Goal: Information Seeking & Learning: Check status

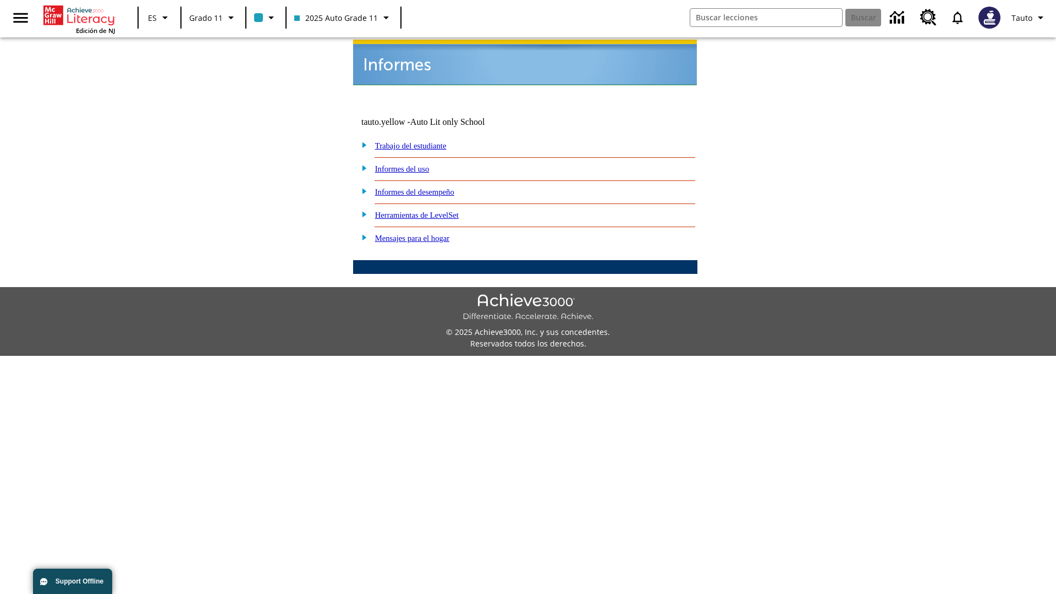
click at [411, 164] on link "Informes del uso" at bounding box center [402, 168] width 54 height 9
click at [0, 0] on link "¿Cuáles de mis estudiantes están usando el programa?" at bounding box center [0, 0] width 0 height 0
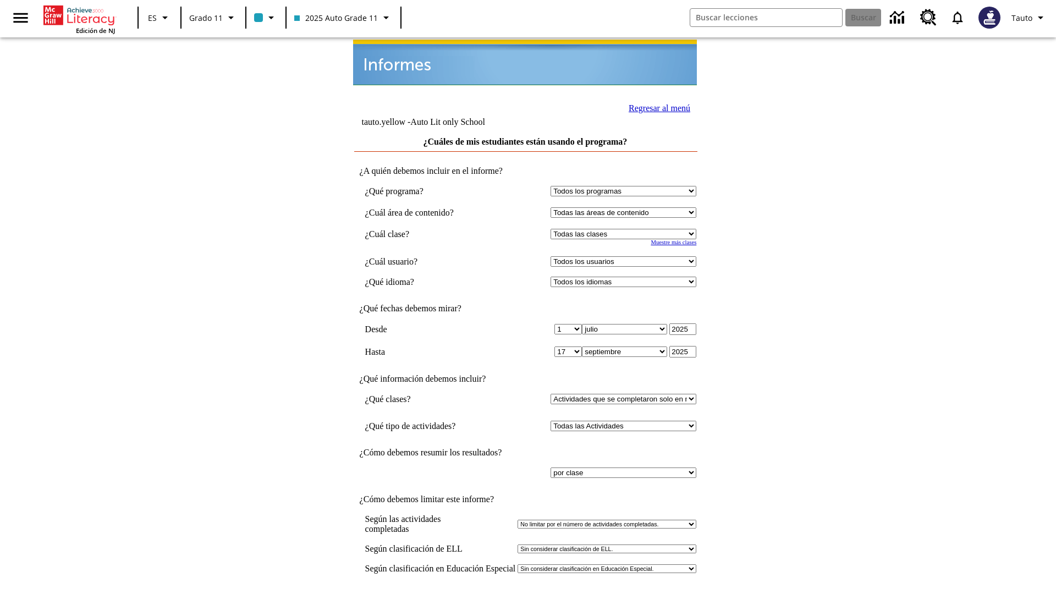
click at [626, 229] on select "Seleccionar una clase: Todas las clases 2025 Auto Grade 11 205 Auto Grade 11 Sa…" at bounding box center [623, 234] width 146 height 10
select select "11133141"
select select "21437114"
click at [526, 593] on input "Ver Informe" at bounding box center [525, 605] width 51 height 12
click at [656, 107] on link "Regresar al menú" at bounding box center [659, 107] width 62 height 9
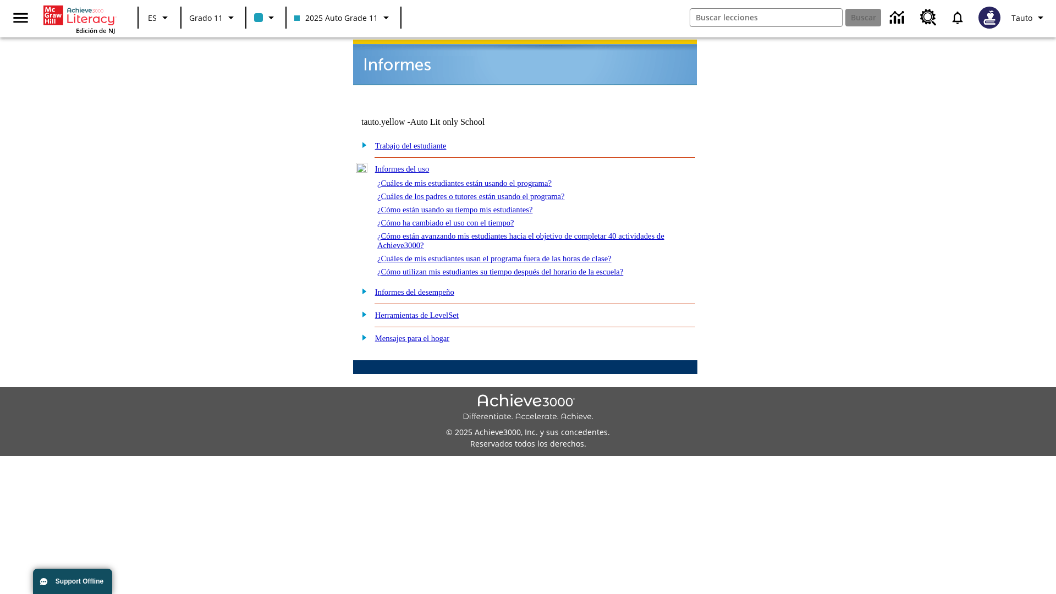
click at [487, 192] on link "¿Cuáles de los padres o tutores están usando el programa?" at bounding box center [470, 196] width 187 height 9
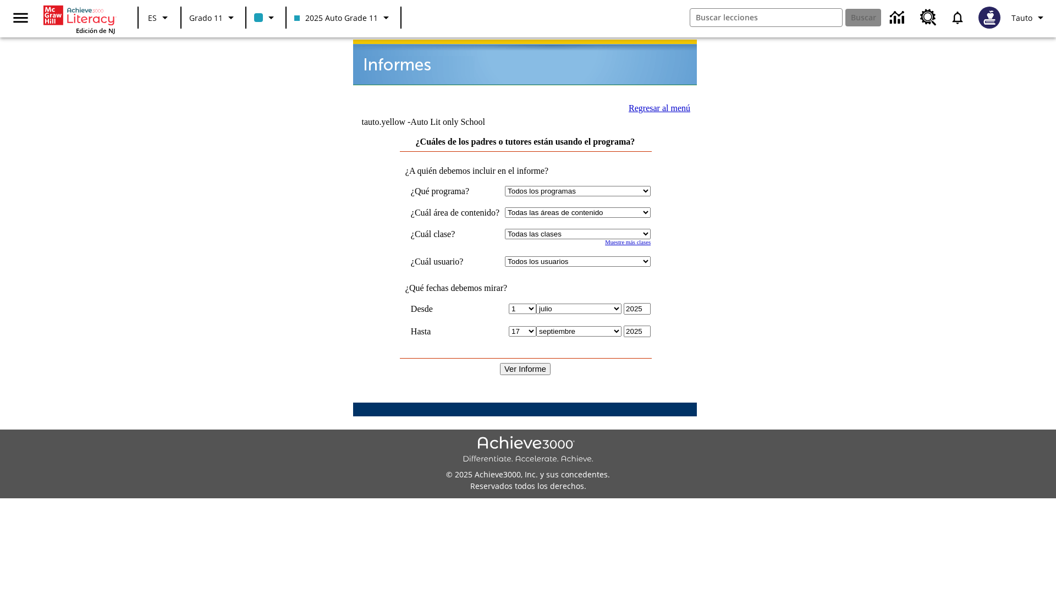
click at [588, 229] on select "Seleccionar una clase: Todas las clases 2025 Auto Grade 11 205 Auto Grade 11 Sa…" at bounding box center [578, 234] width 146 height 10
select select "11133141"
click at [588, 256] on select "Todos los usuarios Puma, Sautoen Puma, Sautoes Puma, Sautoss Twoclasses, Sautoe…" at bounding box center [578, 261] width 146 height 10
select select "21437114"
click at [526, 363] on input "Ver Informe" at bounding box center [525, 369] width 51 height 12
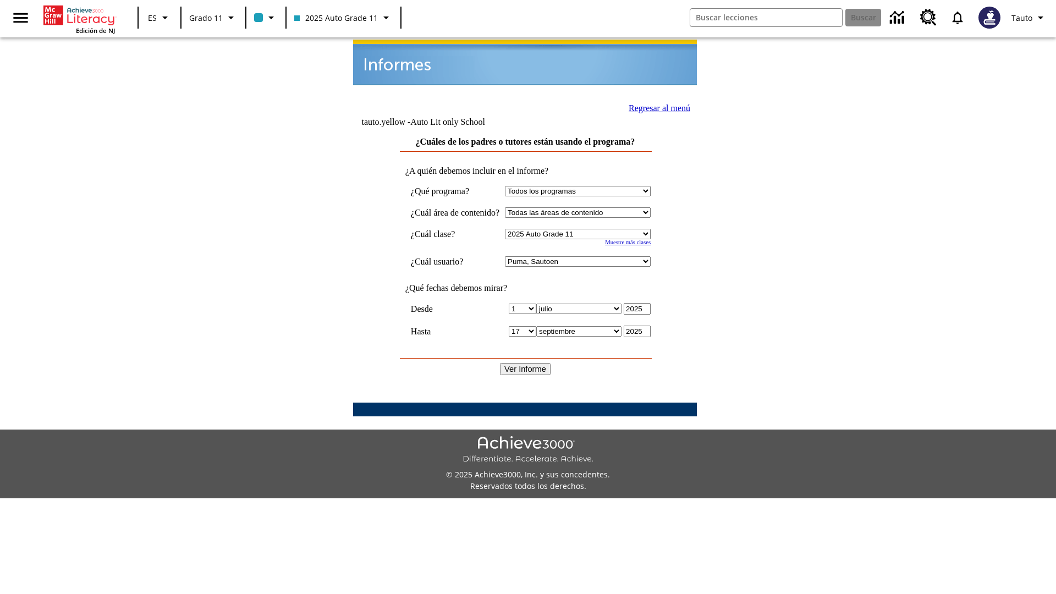
click at [655, 107] on link "Regresar al menú" at bounding box center [659, 107] width 62 height 9
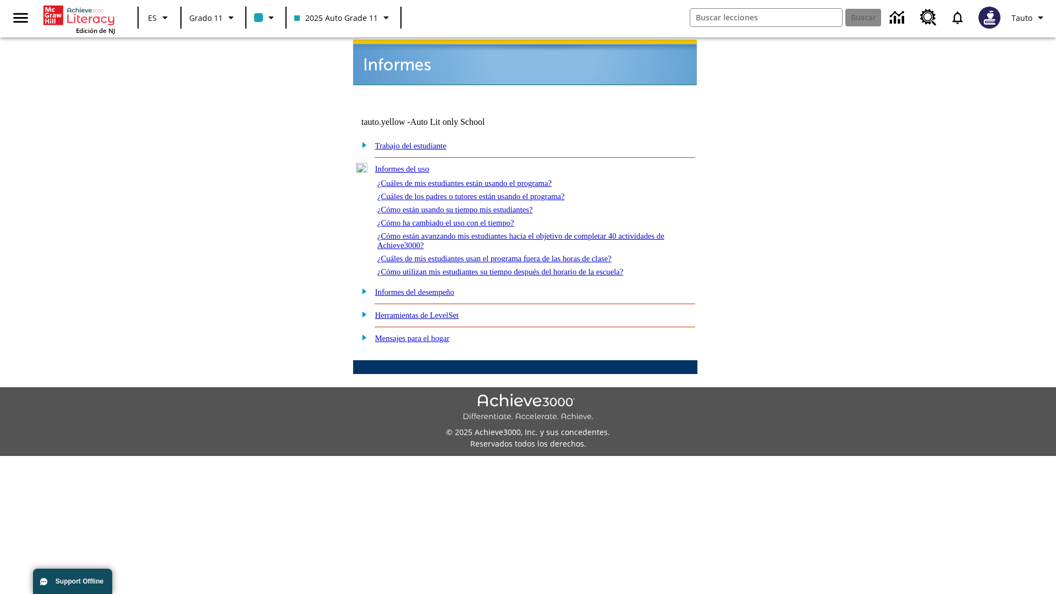
click at [468, 205] on link "¿Cómo están usando su tiempo mis estudiantes?" at bounding box center [455, 209] width 156 height 9
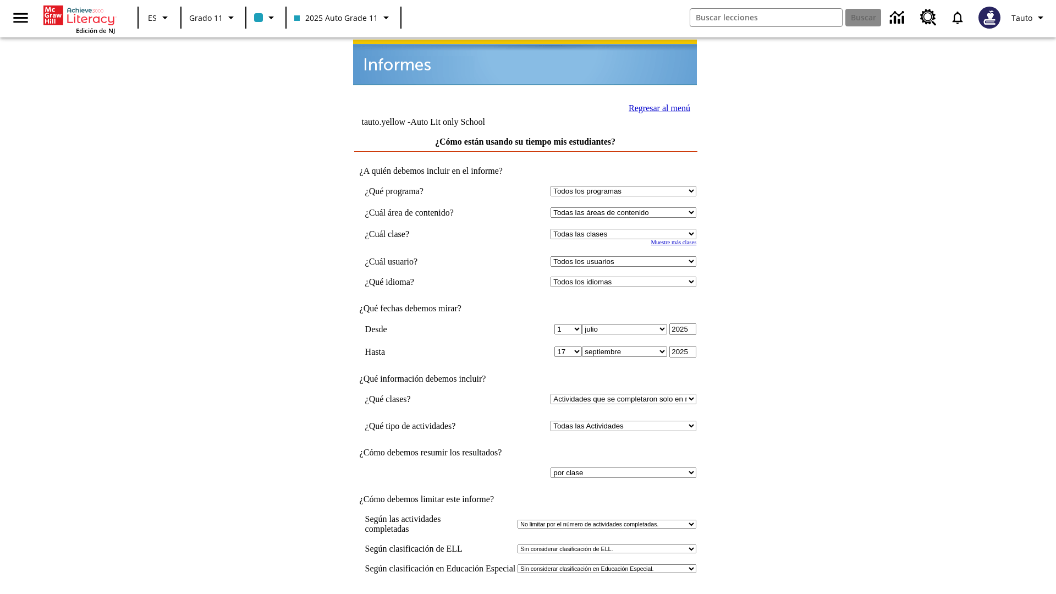
select select "11133141"
click at [626, 256] on select "Todos los usuarios Puma, Sautoen Puma, Sautoes Puma, Sautoss Twoclasses, Sautoe…" at bounding box center [623, 261] width 146 height 10
select select "21437114"
click at [526, 593] on input "Ver Informe" at bounding box center [525, 605] width 51 height 12
click at [656, 107] on link "Regresar al menú" at bounding box center [659, 107] width 62 height 9
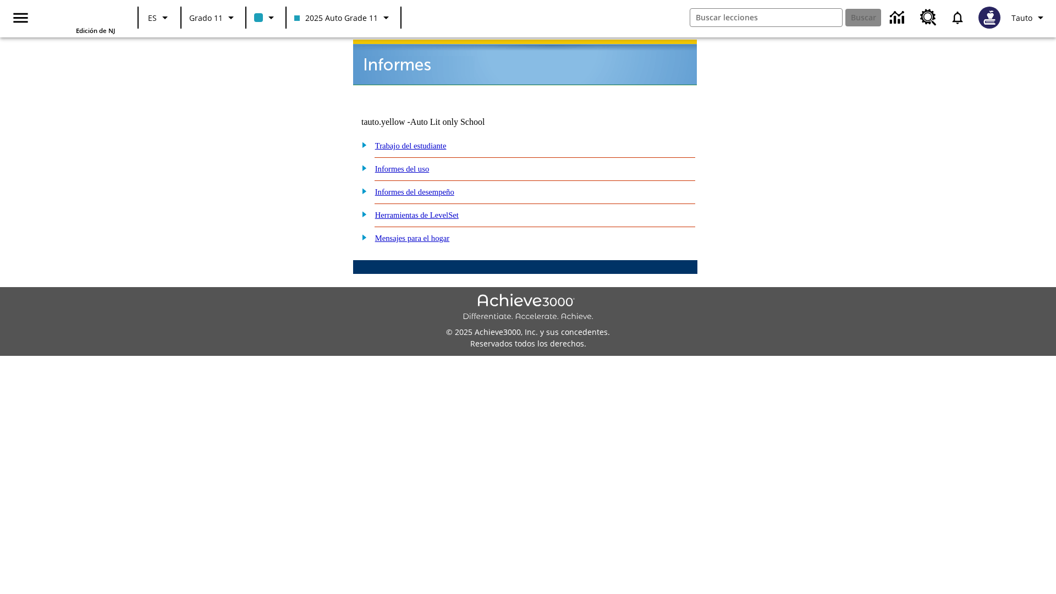
click at [0, 0] on link "¿Cómo ha cambiado el uso con el tiempo?" at bounding box center [0, 0] width 0 height 0
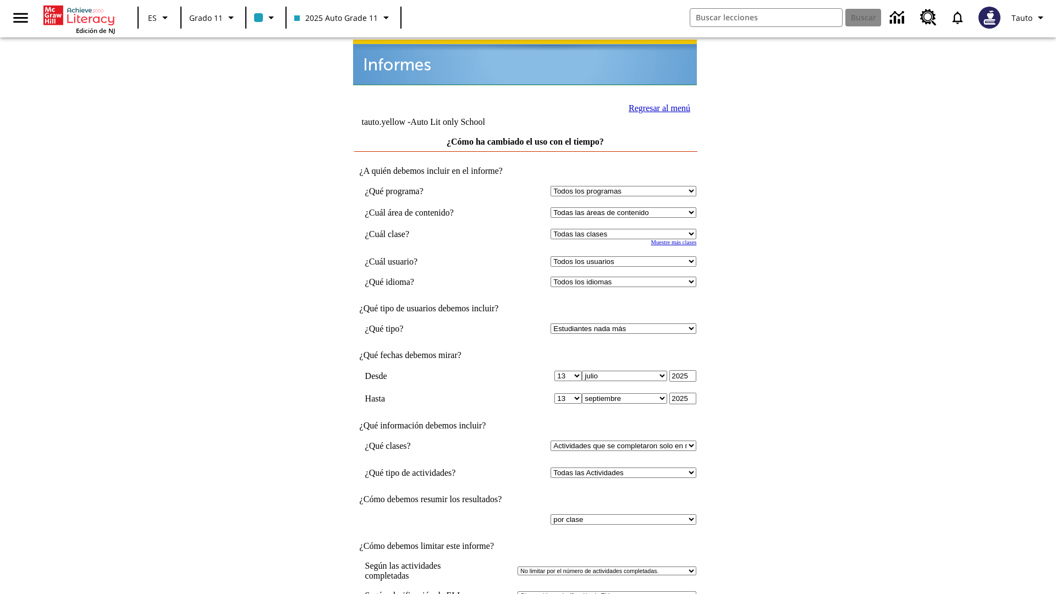
select select "11133141"
click at [626, 256] on select "Todos los usuarios Puma, Sautoen Puma, Sautoes Puma, Sautoss Twoclasses, Sautoe…" at bounding box center [623, 261] width 146 height 10
select select "21437114"
click at [656, 107] on link "Regresar al menú" at bounding box center [659, 107] width 62 height 9
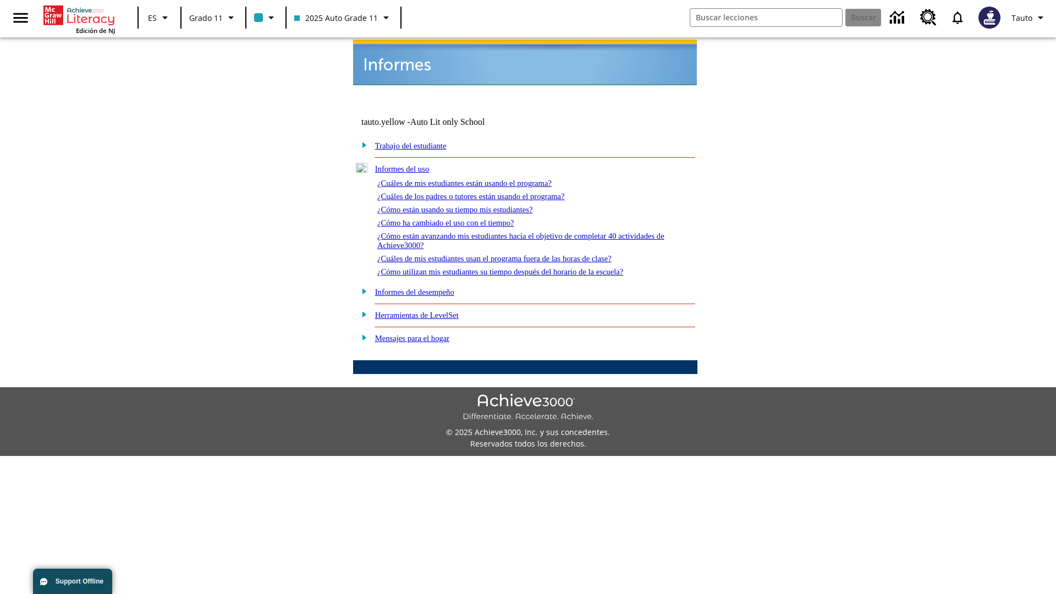
click at [516, 231] on link "¿Cómo están avanzando mis estudiantes hacia el objetivo de completar 40 activid…" at bounding box center [520, 240] width 287 height 18
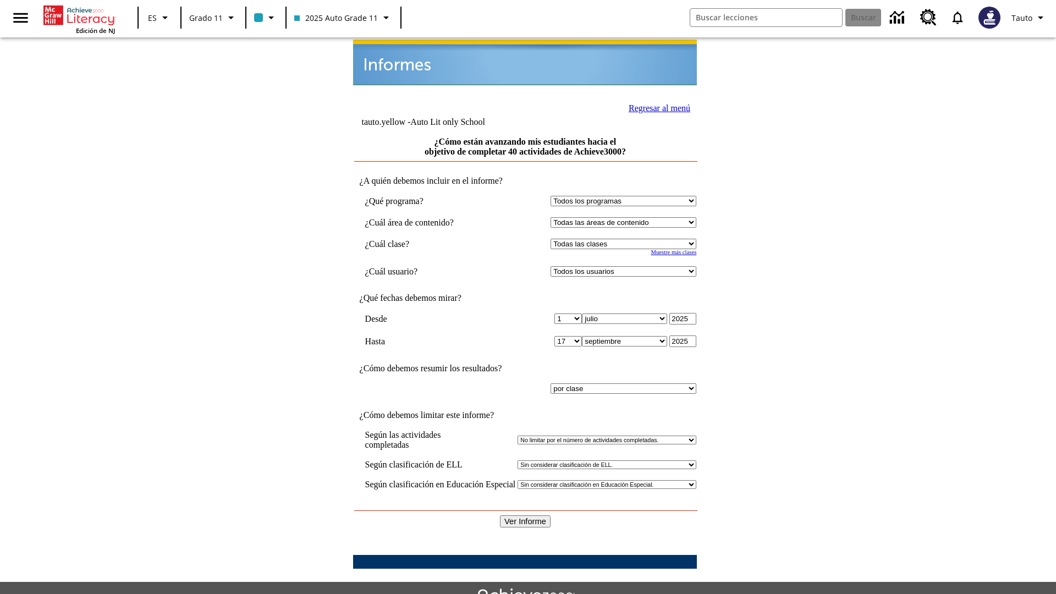
click at [626, 239] on select "Seleccionar una clase: Todas las clases 2025 Auto Grade 11 205 Auto Grade 11 Sa…" at bounding box center [623, 244] width 146 height 10
select select "11133141"
click at [626, 266] on select "Todos los usuarios Puma, Sautoen Puma, Sautoes Puma, Sautoss Twoclasses, Sautoe…" at bounding box center [623, 271] width 146 height 10
select select "21437114"
click at [526, 515] on input "Ver Informe" at bounding box center [525, 521] width 51 height 12
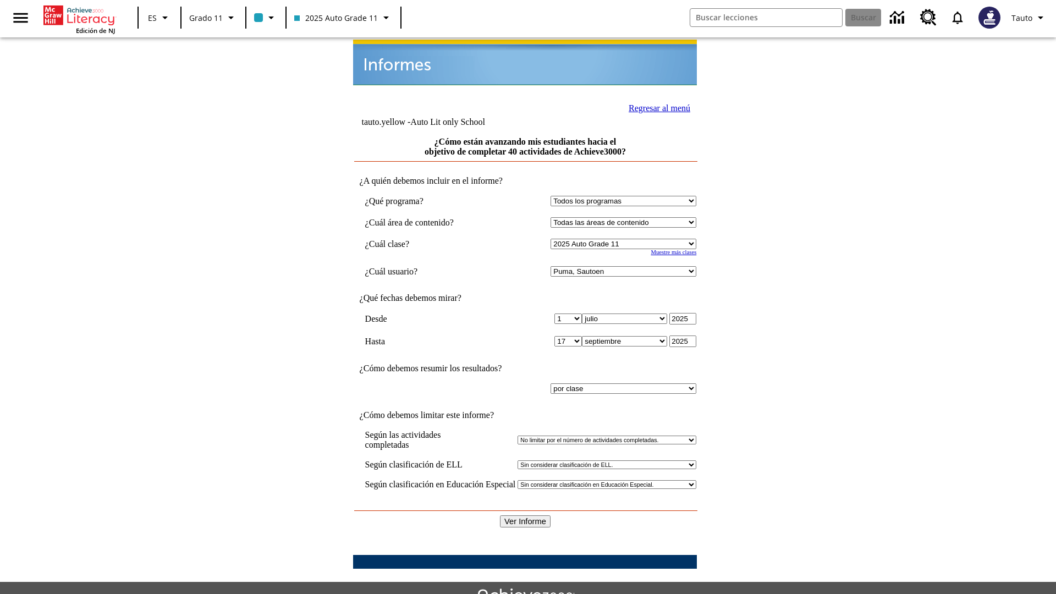
click at [656, 107] on link "Regresar al menú" at bounding box center [659, 107] width 62 height 9
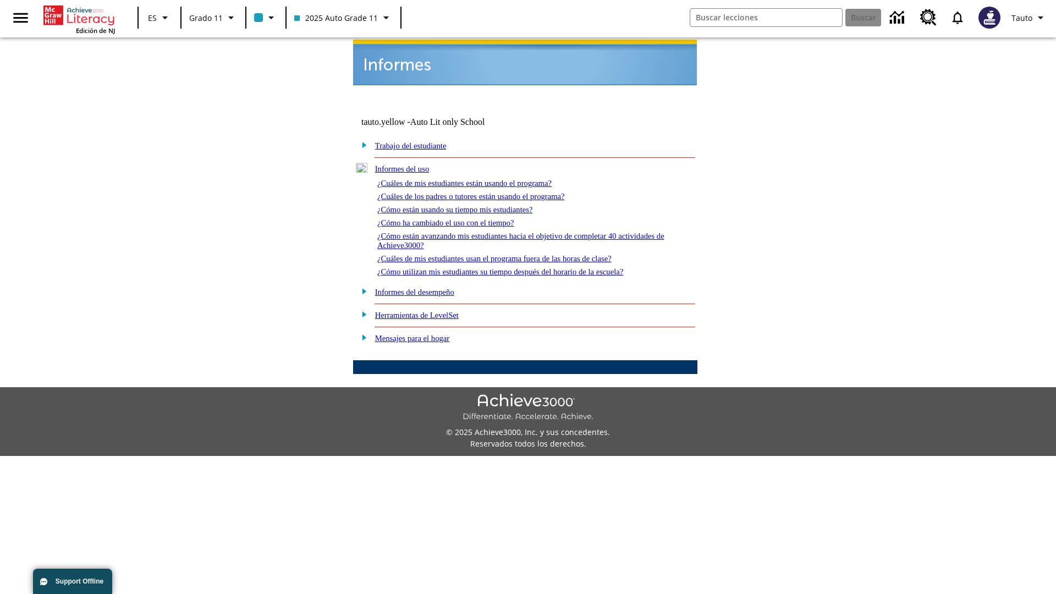
click at [514, 254] on link "¿Cuáles de mis estudiantes usan el programa fuera de las horas de clase?" at bounding box center [494, 258] width 234 height 9
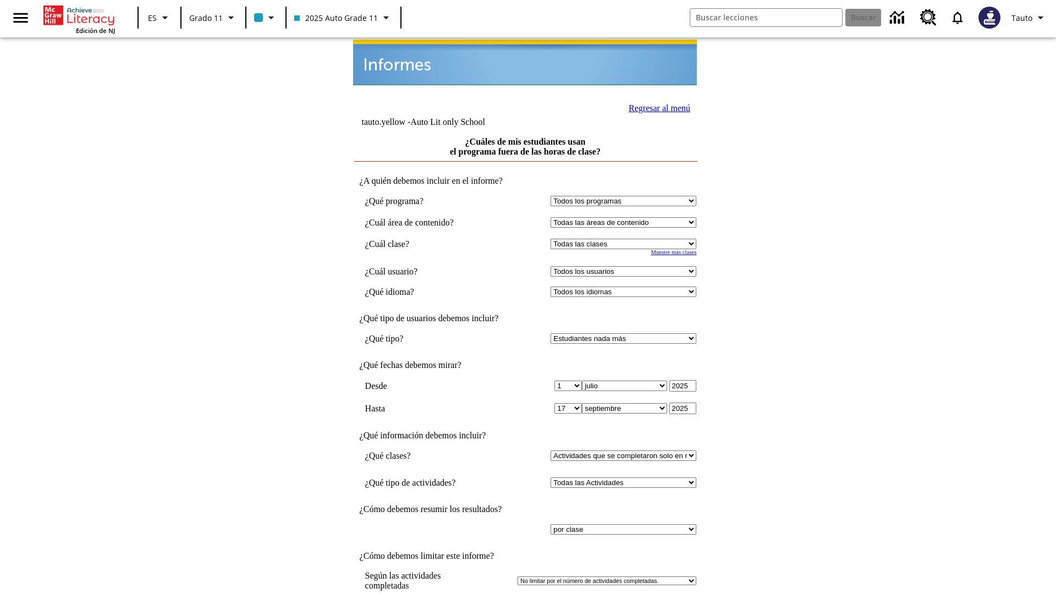
select select "11133141"
click at [626, 266] on select "Todos los usuarios Puma, Sautoen Puma, Sautoes Puma, Sautoss Twoclasses, Sautoe…" at bounding box center [623, 271] width 146 height 10
select select "21437114"
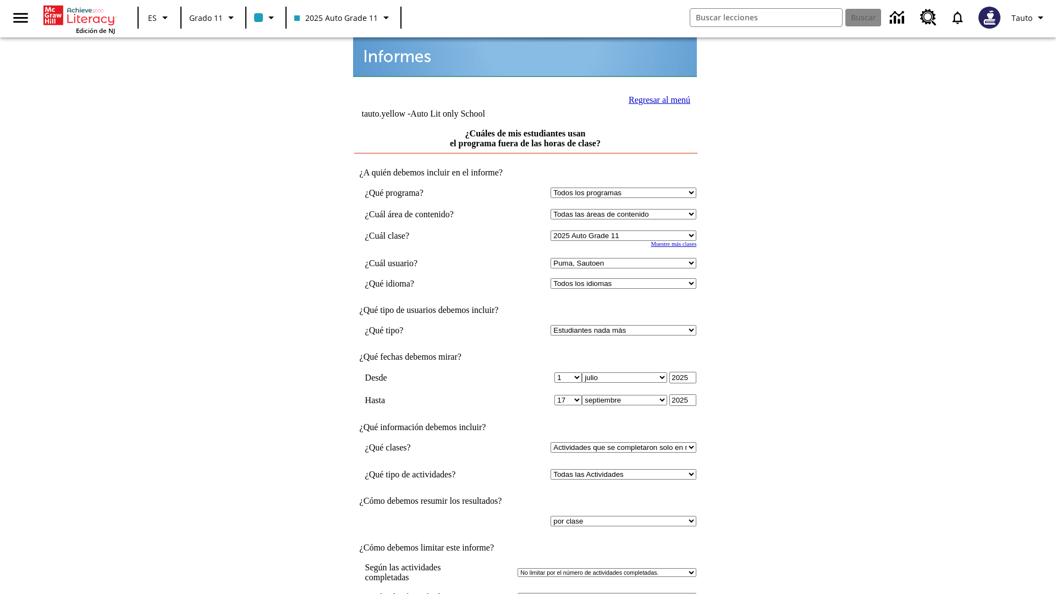
click at [656, 98] on link "Regresar al menú" at bounding box center [659, 99] width 62 height 9
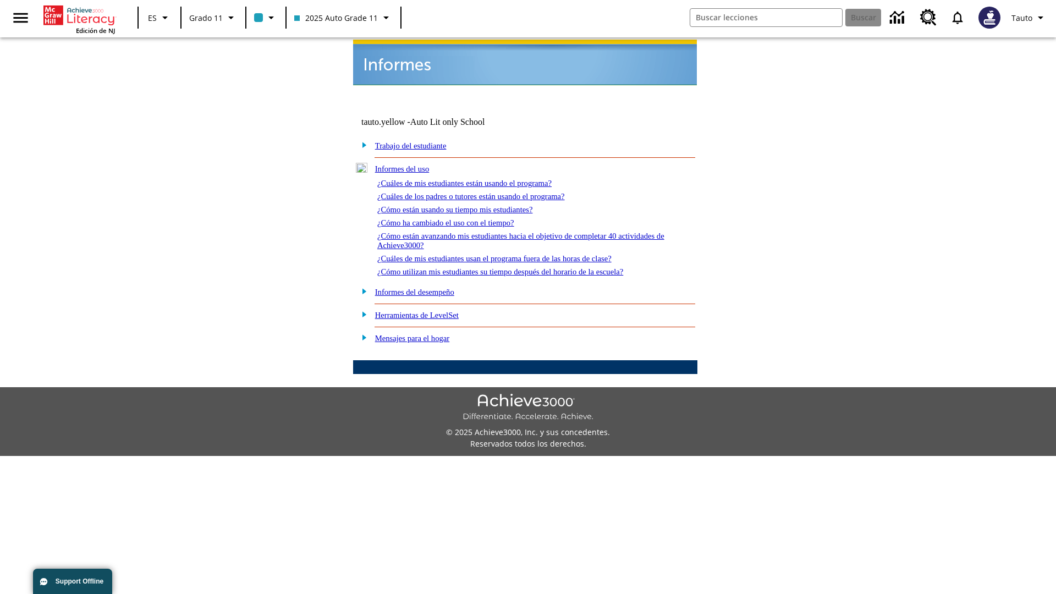
click at [519, 267] on link "¿Cómo utilizan mis estudiantes su tiempo después del horario de la escuela?" at bounding box center [500, 271] width 246 height 9
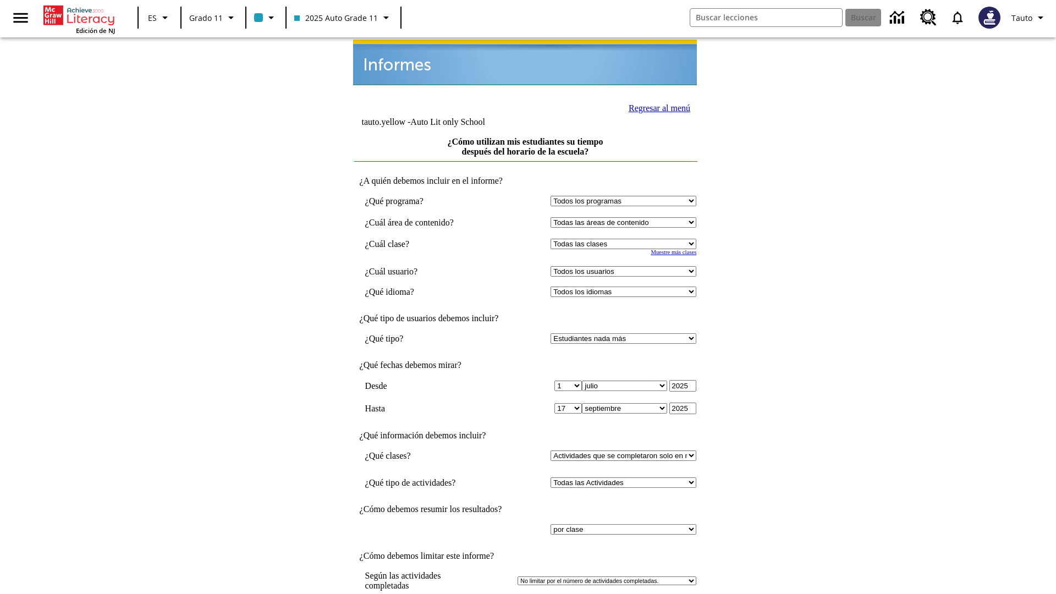
click at [626, 239] on select "Seleccionar una clase: Todas las clases 2025 Auto Grade 11 205 Auto Grade 11 Sa…" at bounding box center [623, 244] width 146 height 10
select select "11133141"
click at [626, 266] on select "Todos los usuarios Puma, Sautoen Puma, Sautoes Puma, Sautoss Twoclasses, Sautoe…" at bounding box center [623, 271] width 146 height 10
select select "21437114"
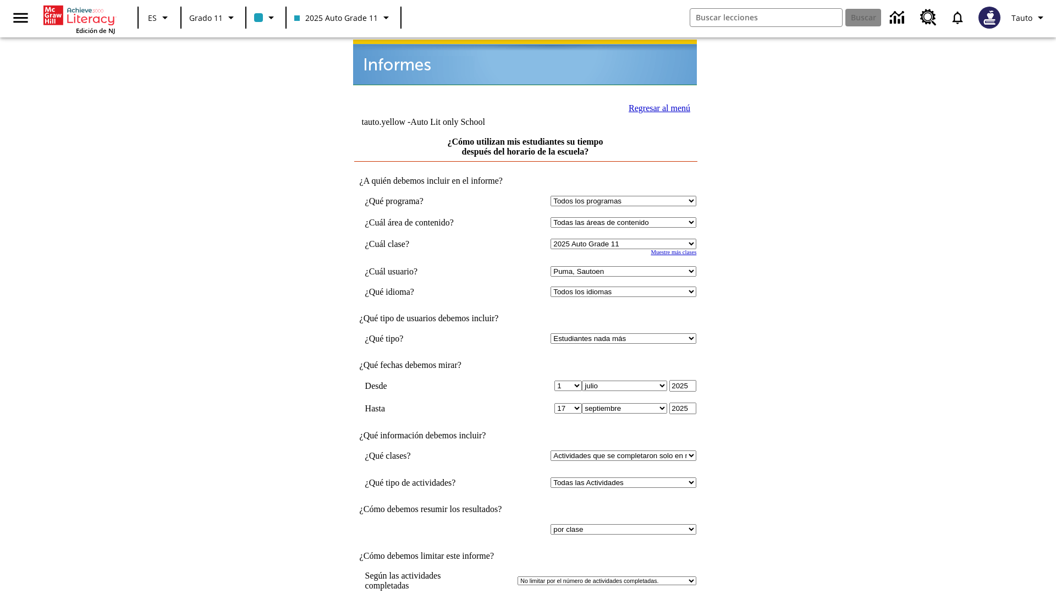
scroll to position [8, 0]
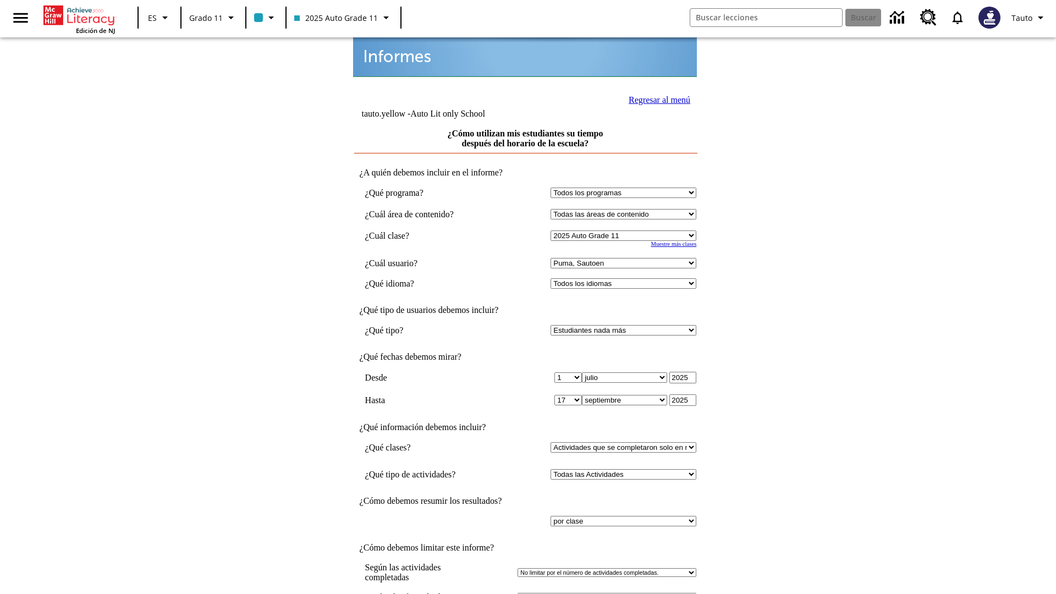
click at [656, 98] on link "Regresar al menú" at bounding box center [659, 99] width 62 height 9
